Goal: Find contact information: Find contact information

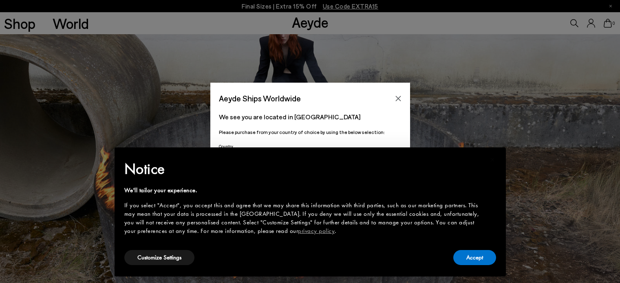
scroll to position [876, 0]
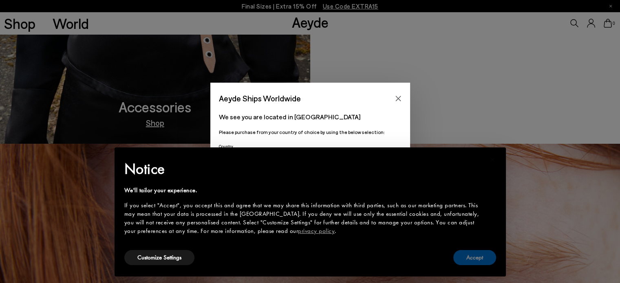
click at [481, 257] on button "Accept" at bounding box center [474, 257] width 43 height 15
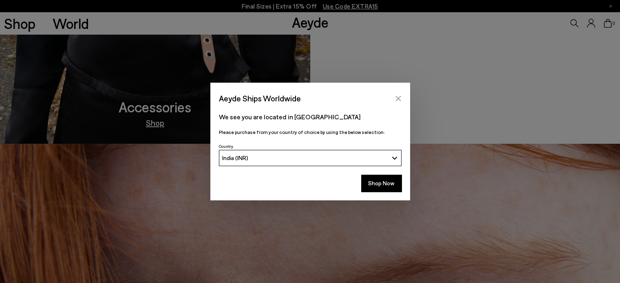
click at [398, 98] on icon "Close" at bounding box center [398, 98] width 5 height 5
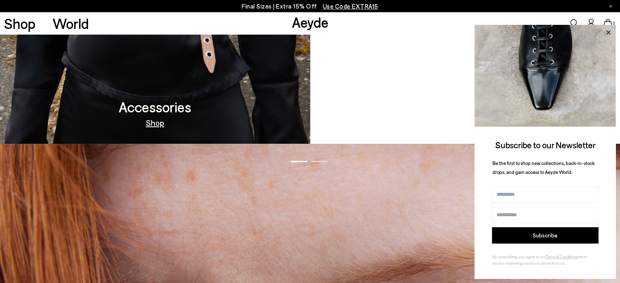
click at [606, 29] on icon at bounding box center [608, 32] width 11 height 11
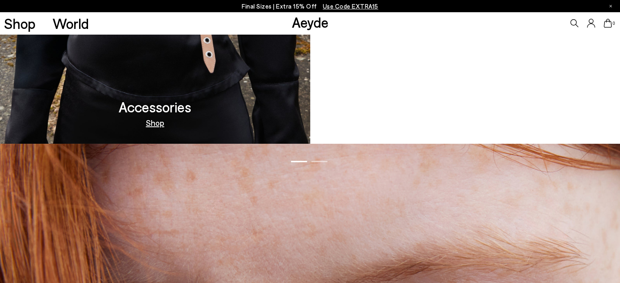
click at [610, 4] on div at bounding box center [611, 6] width 2 height 12
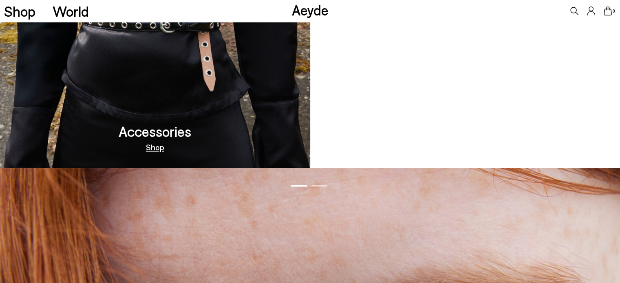
click at [590, 11] on icon at bounding box center [591, 11] width 8 height 9
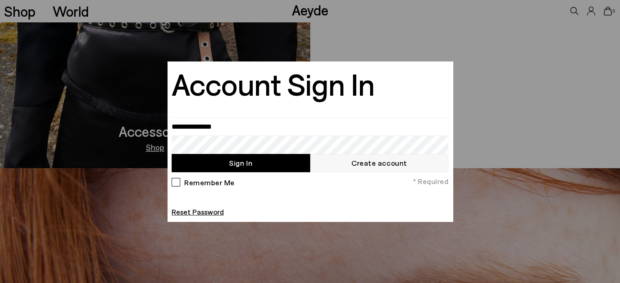
click at [537, 130] on div at bounding box center [310, 141] width 620 height 283
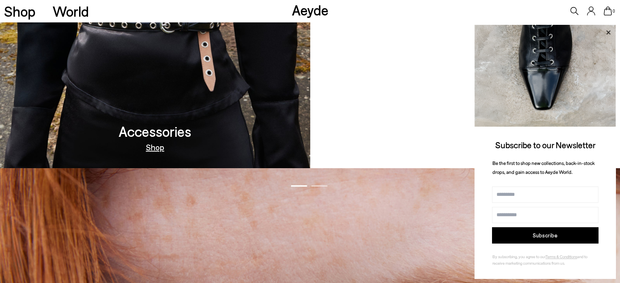
click at [610, 31] on icon at bounding box center [608, 32] width 11 height 11
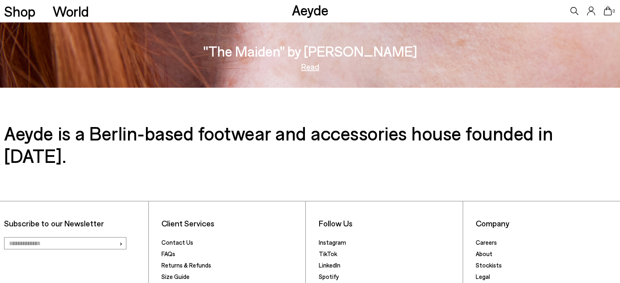
scroll to position [1366, 0]
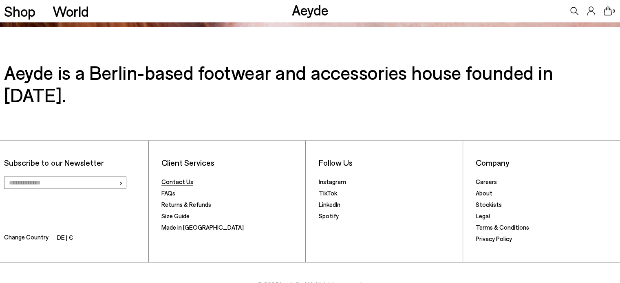
click at [170, 178] on link "Contact Us" at bounding box center [177, 181] width 32 height 7
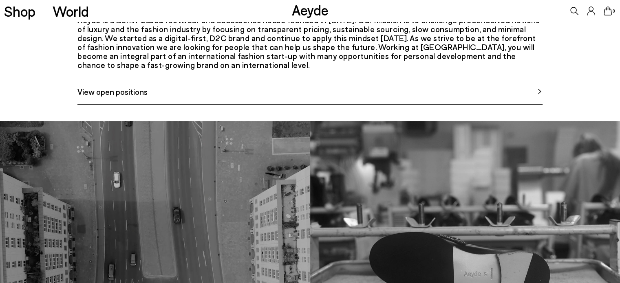
scroll to position [426, 0]
click at [522, 105] on link "View open positions" at bounding box center [309, 95] width 465 height 19
